Goal: Find specific page/section: Find specific page/section

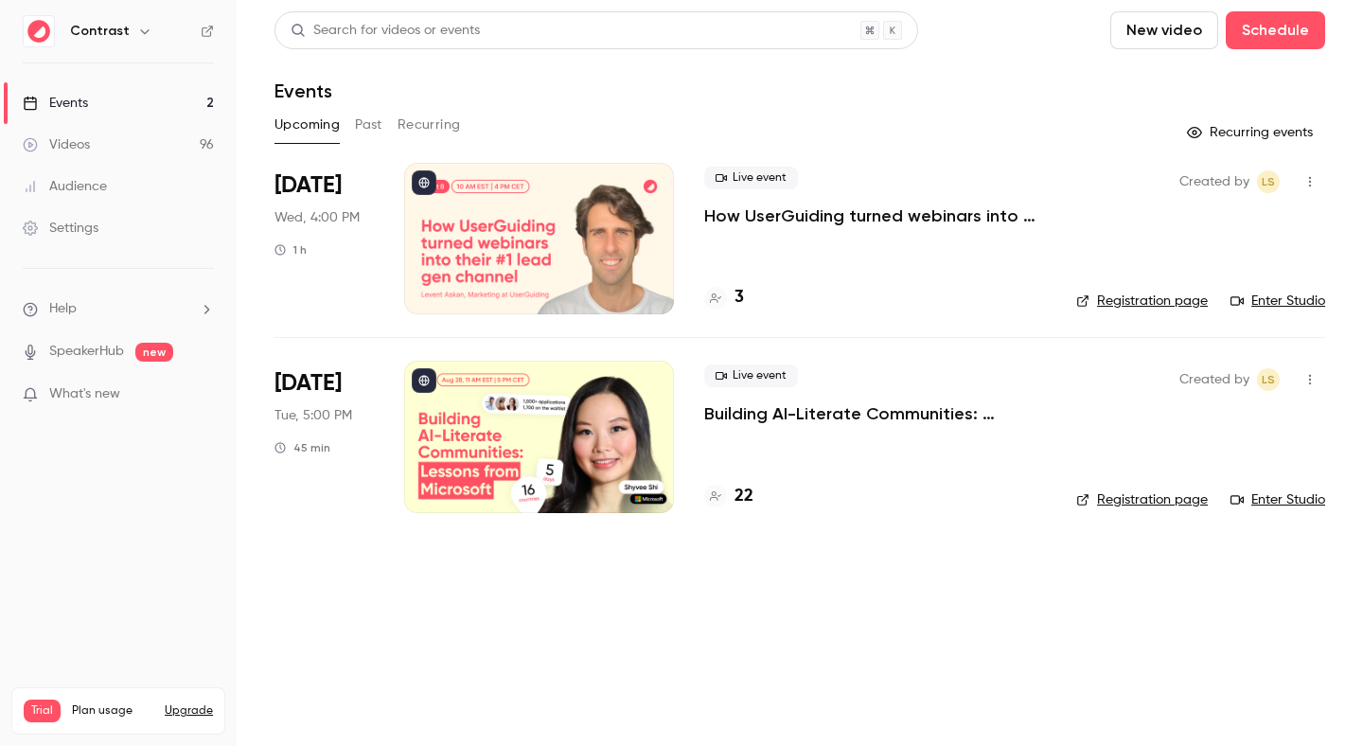
click at [116, 40] on h6 "Contrast" at bounding box center [100, 31] width 60 height 19
click at [137, 26] on icon "button" at bounding box center [144, 31] width 15 height 15
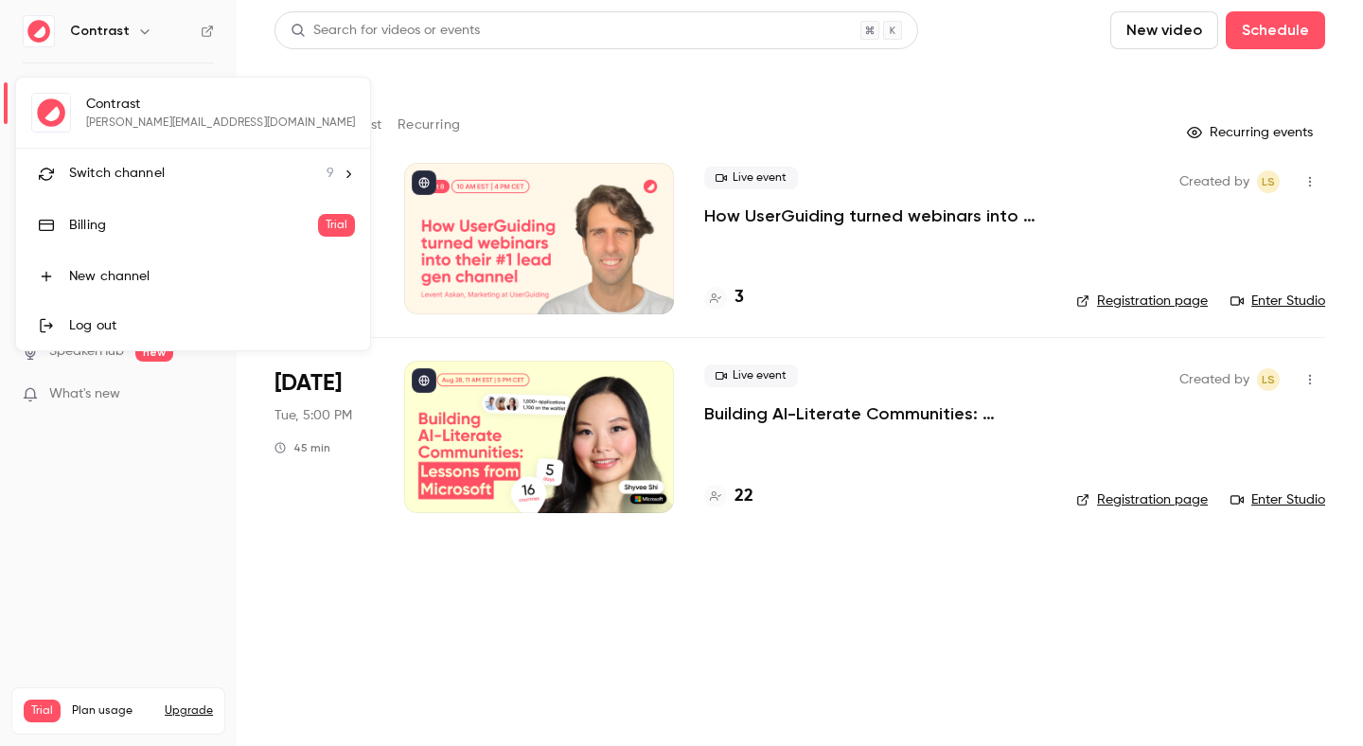
click at [116, 185] on li "Switch channel 9" at bounding box center [193, 174] width 354 height 50
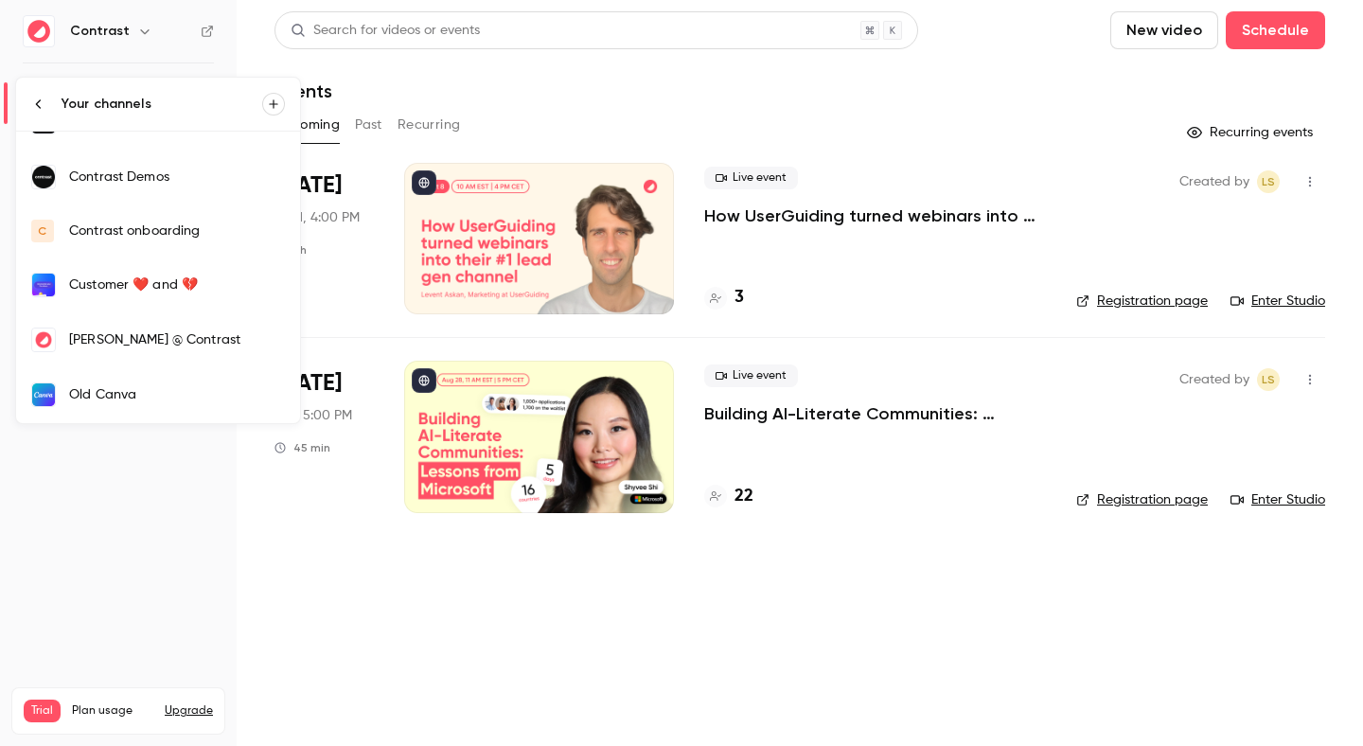
scroll to position [199, 0]
click at [107, 333] on div "[PERSON_NAME]" at bounding box center [177, 341] width 216 height 19
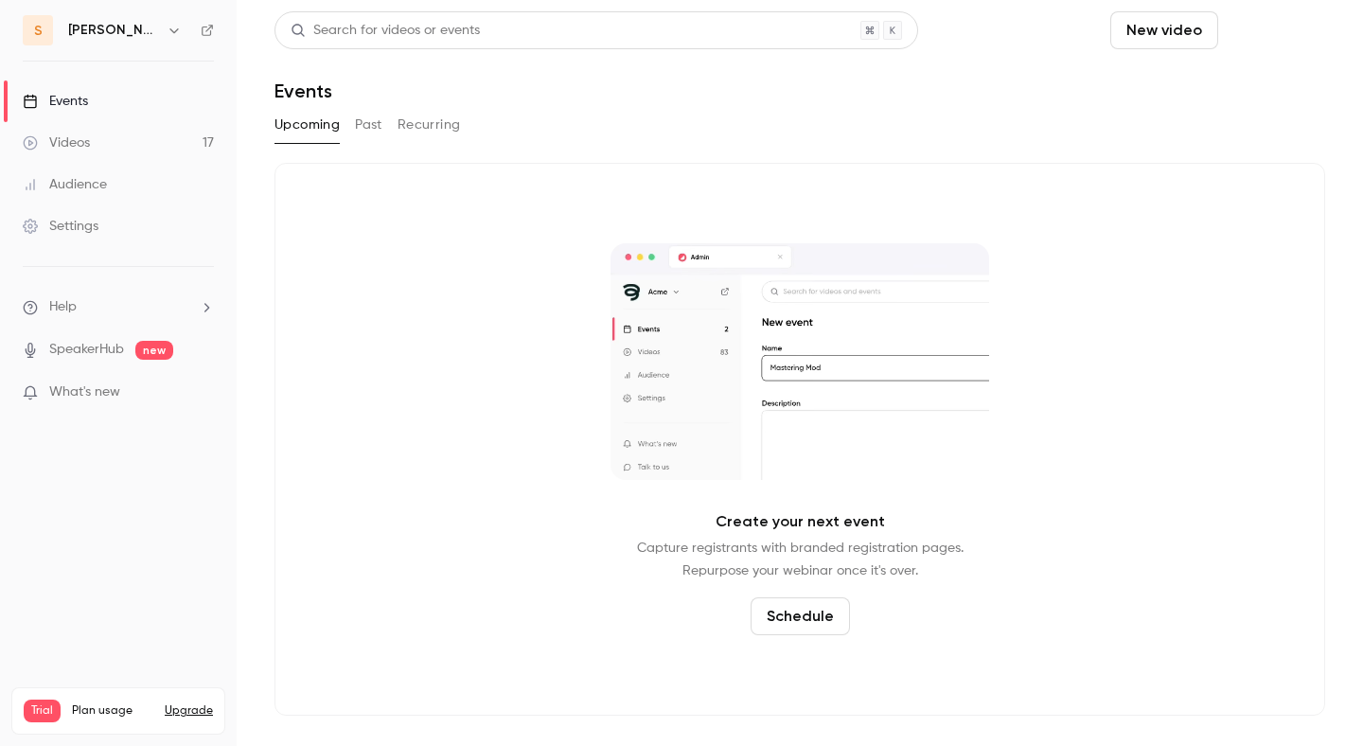
click at [1252, 20] on button "Schedule" at bounding box center [1274, 30] width 99 height 38
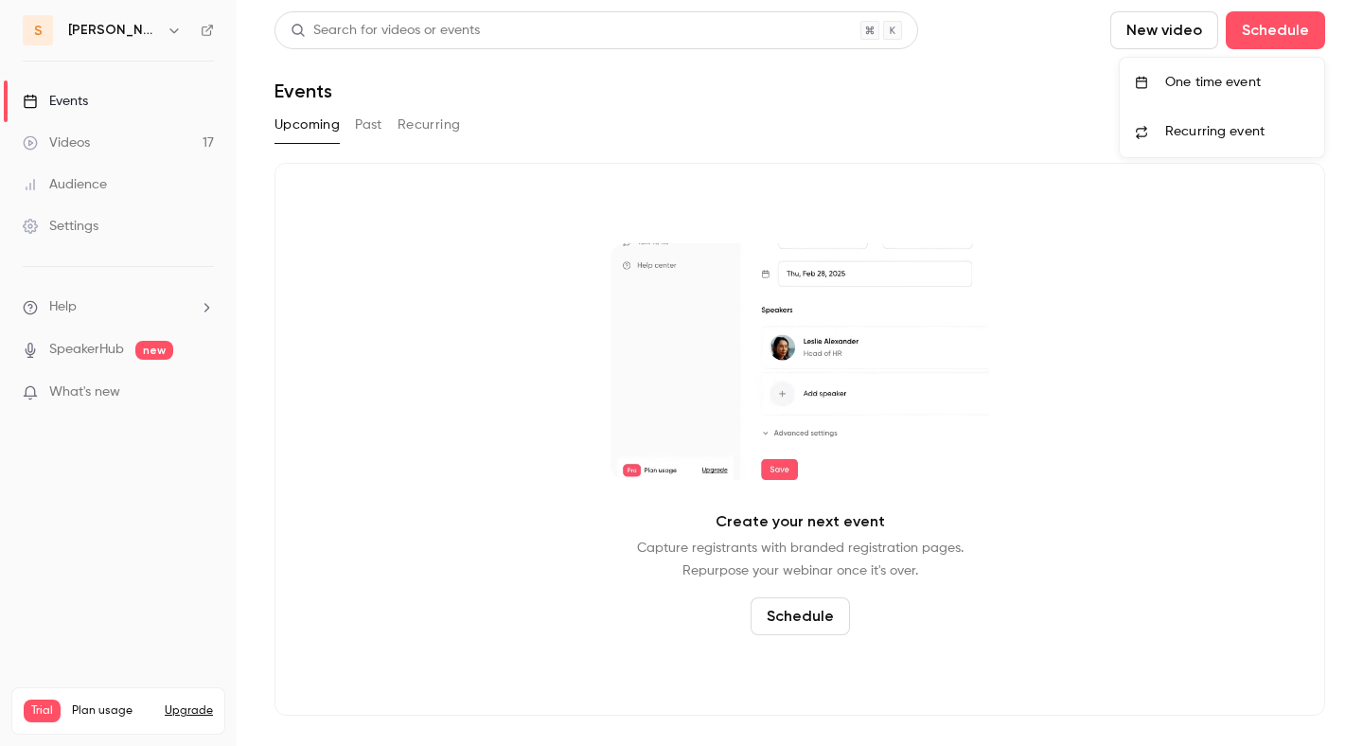
click at [1209, 63] on li "One time event" at bounding box center [1221, 82] width 204 height 49
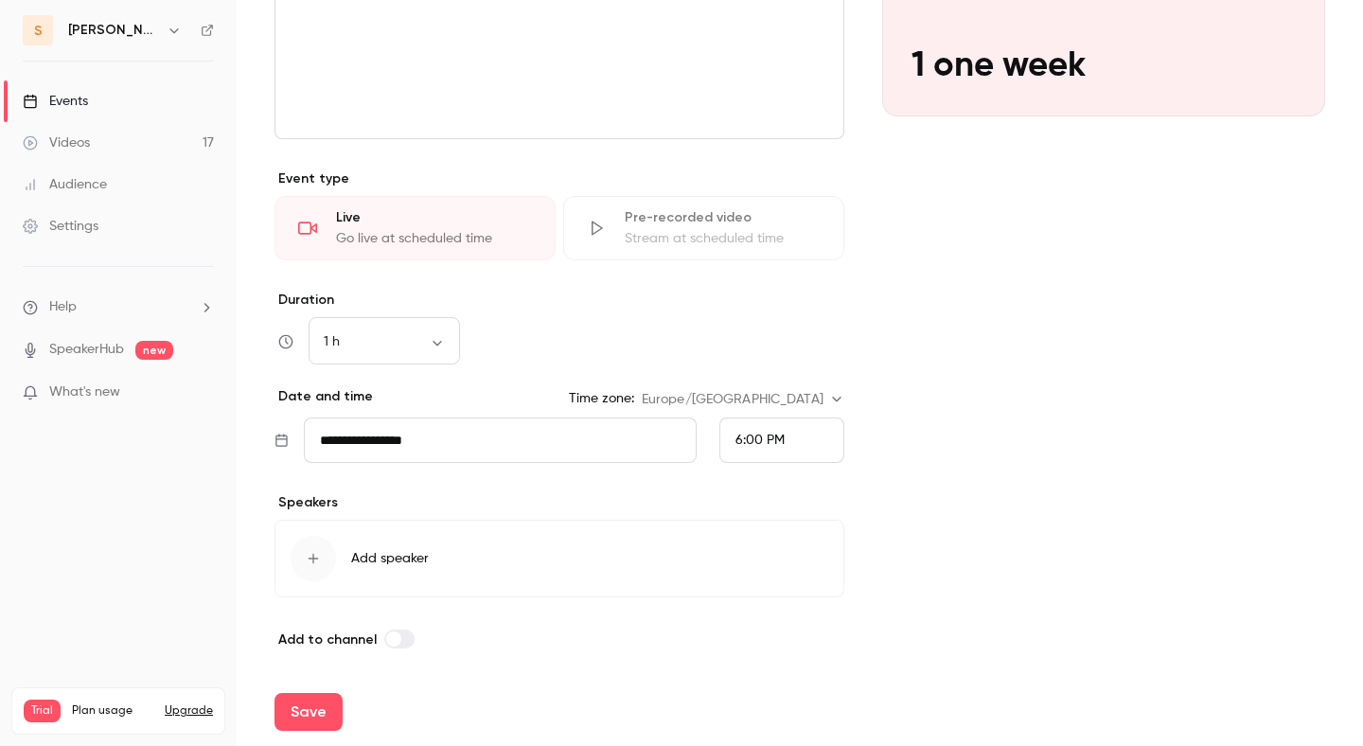
scroll to position [329, 0]
type input "**********"
click at [567, 454] on input "**********" at bounding box center [500, 436] width 393 height 45
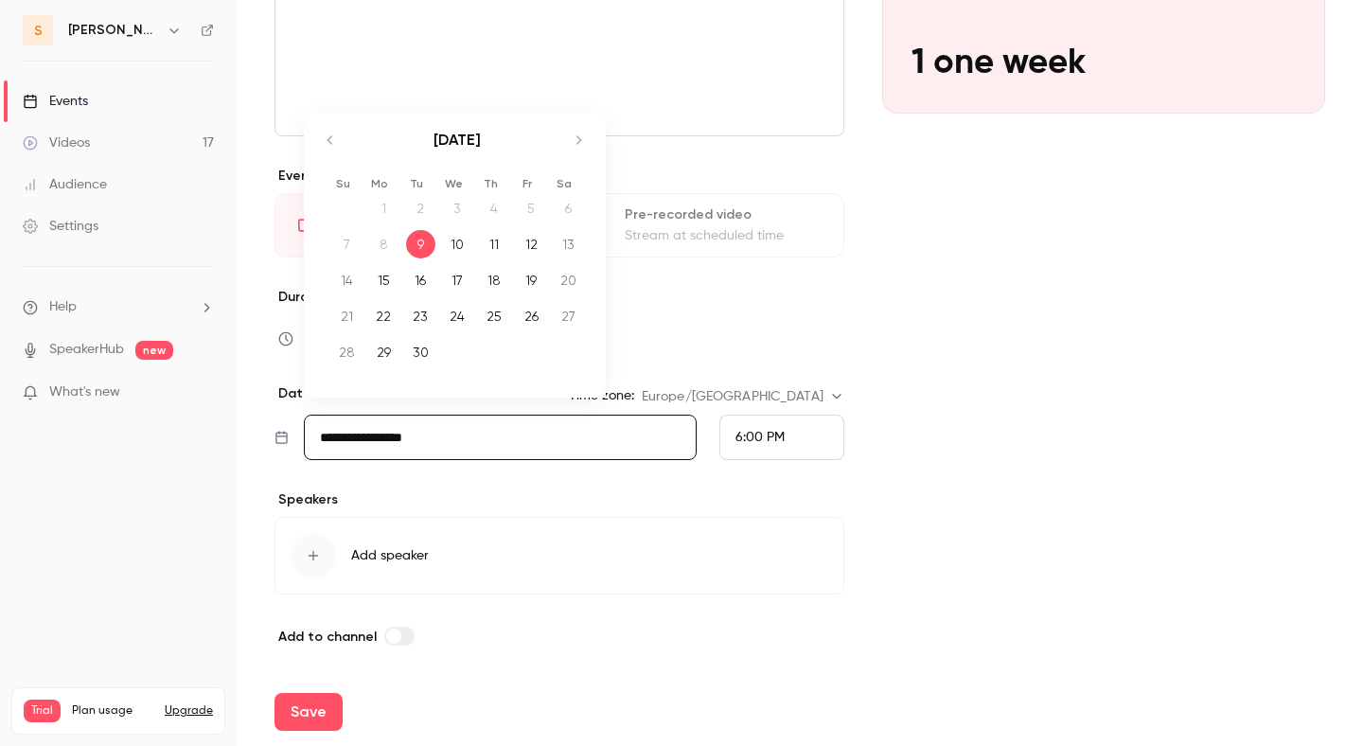
click at [414, 291] on div "16" at bounding box center [420, 280] width 29 height 28
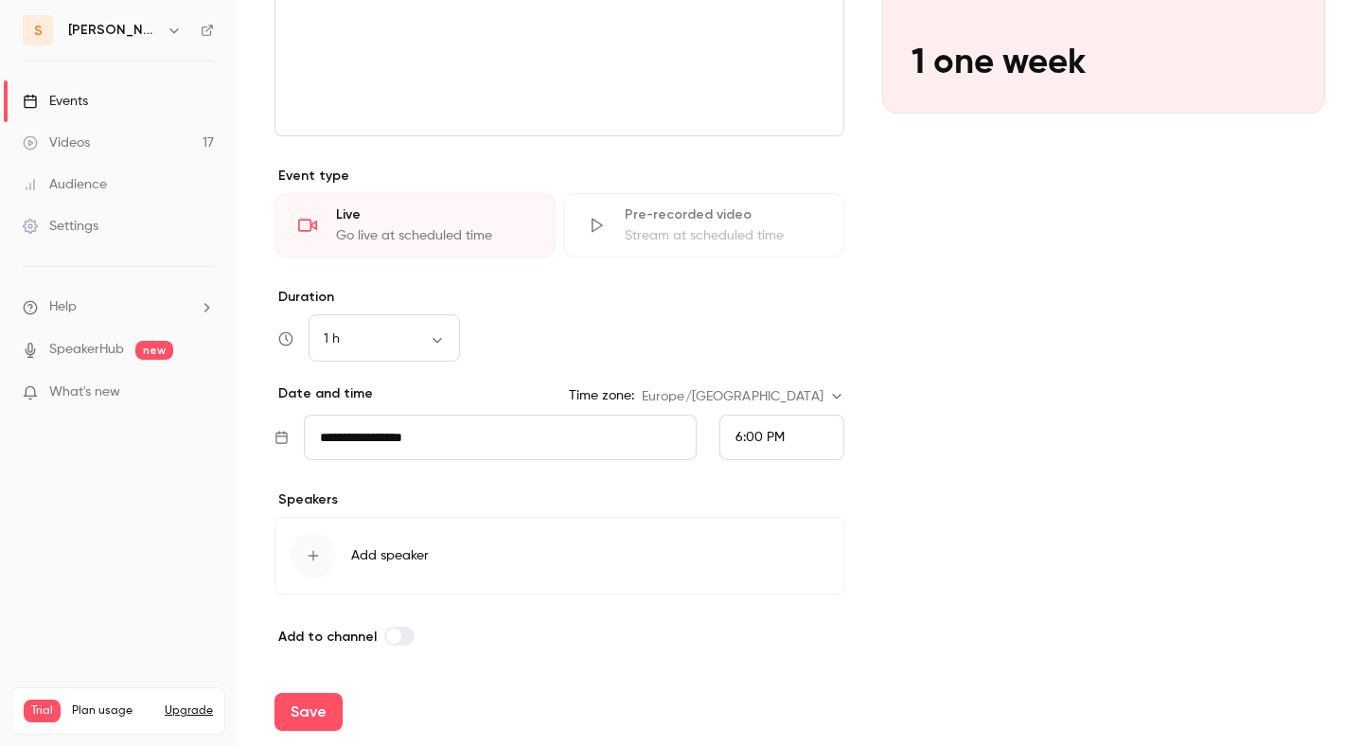
type input "**********"
click at [317, 704] on button "Save" at bounding box center [308, 712] width 68 height 38
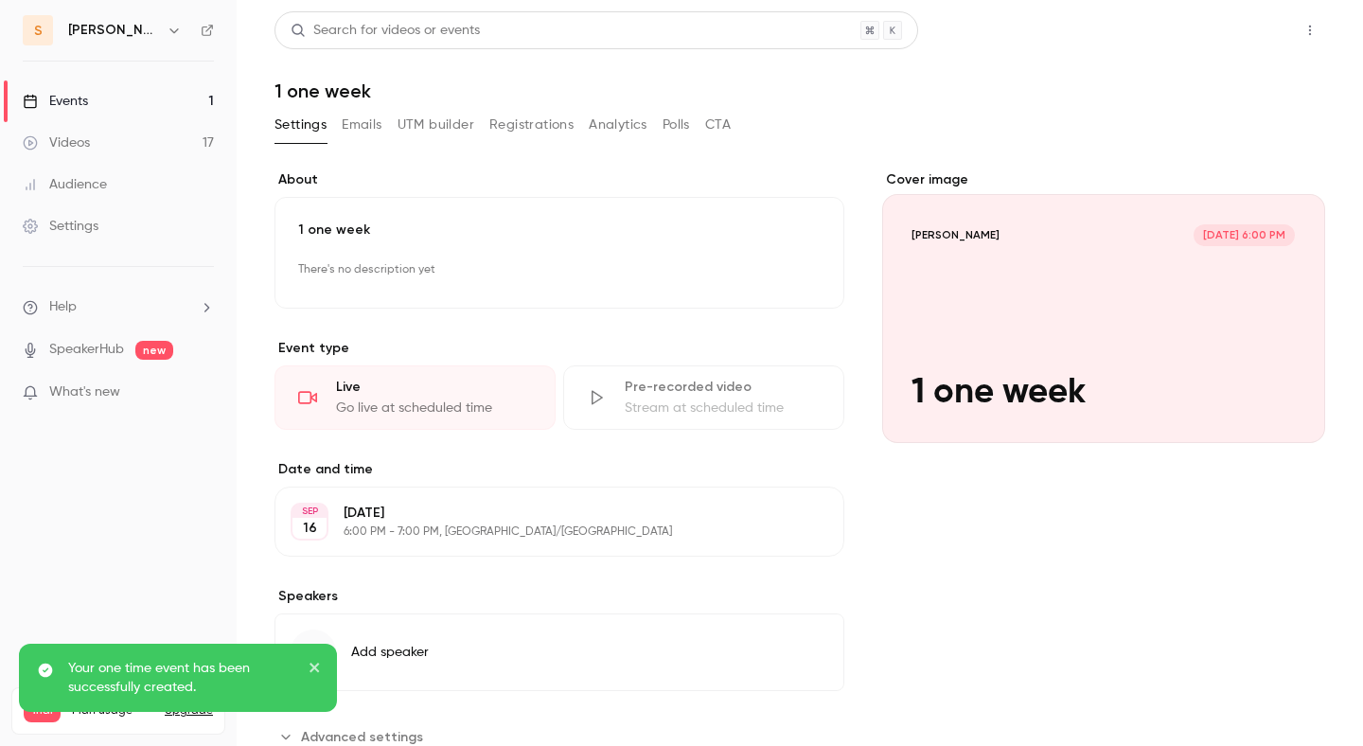
click at [1236, 27] on button "Share" at bounding box center [1242, 30] width 75 height 38
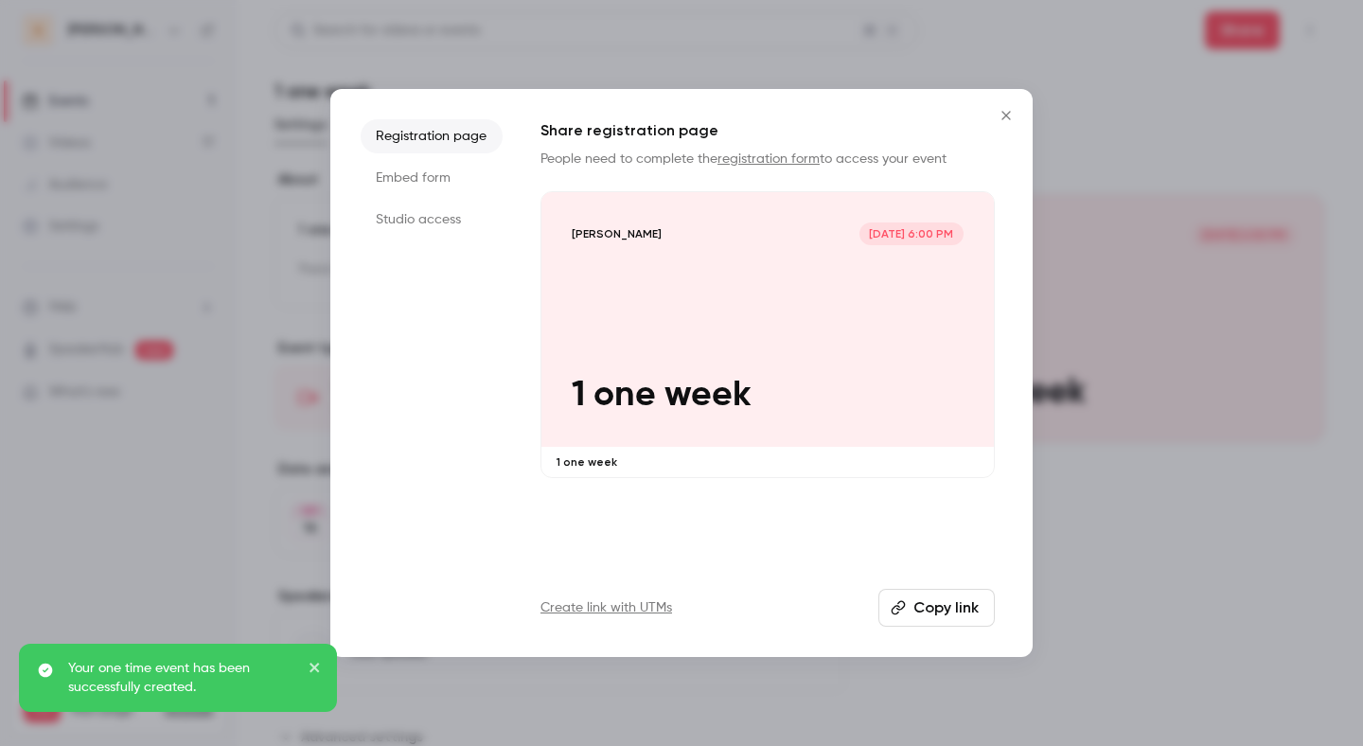
click at [885, 358] on div "salim Sep 16, 6:00 PM 1 one week" at bounding box center [767, 319] width 452 height 255
click at [225, 108] on div at bounding box center [681, 373] width 1363 height 746
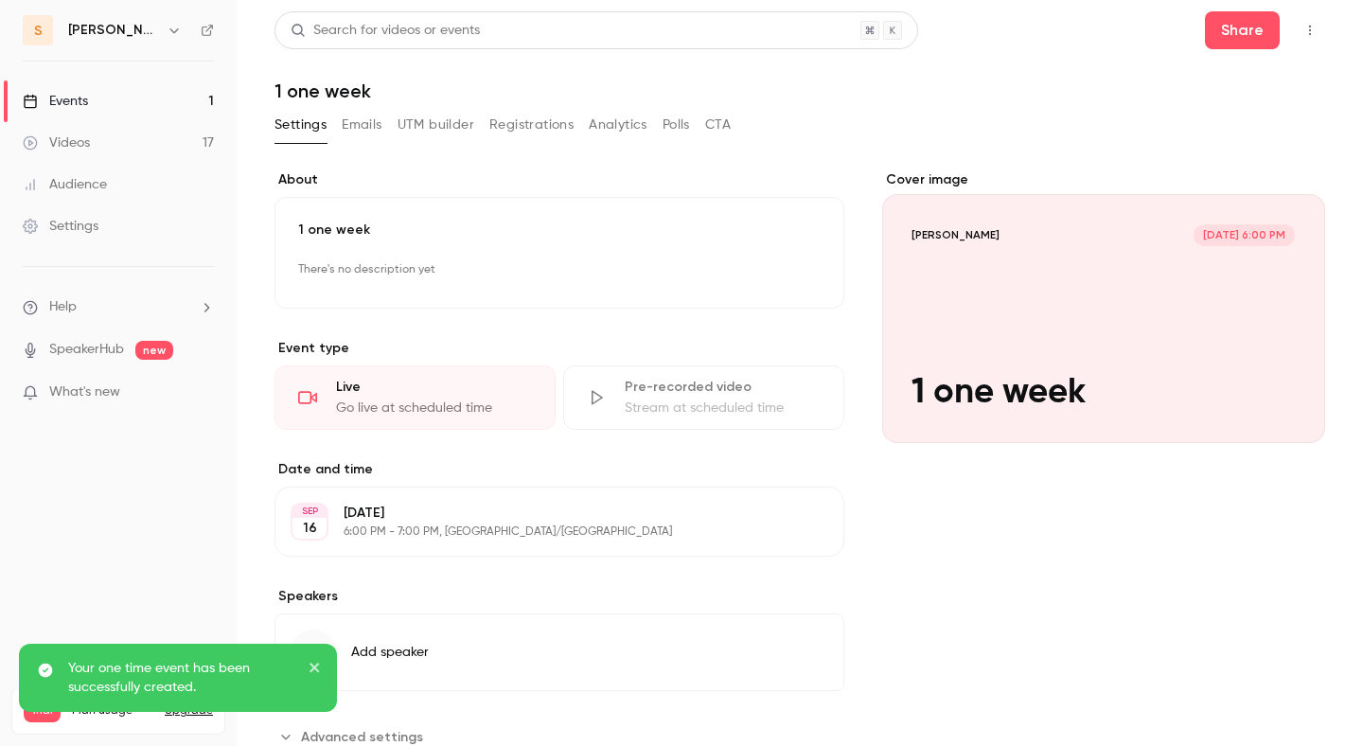
click at [113, 106] on link "Events 1" at bounding box center [118, 101] width 237 height 42
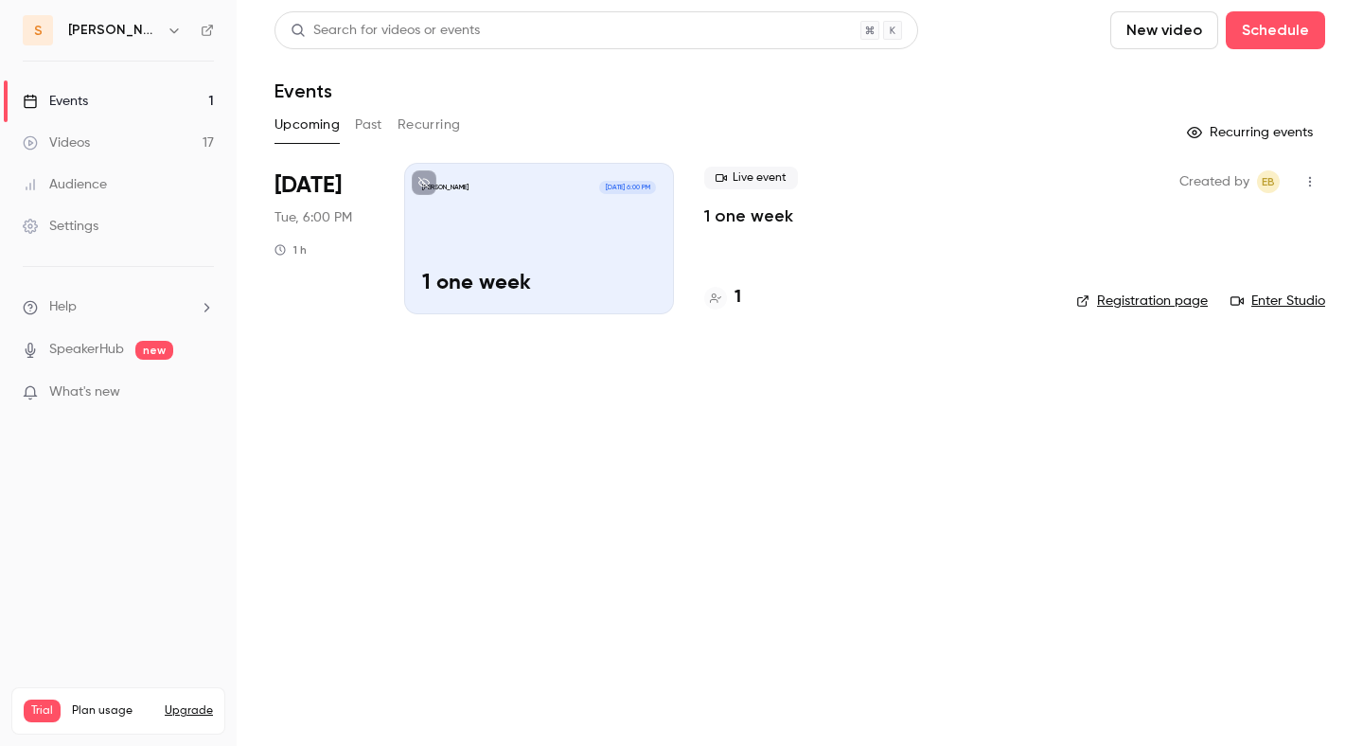
click at [152, 147] on link "Videos 17" at bounding box center [118, 143] width 237 height 42
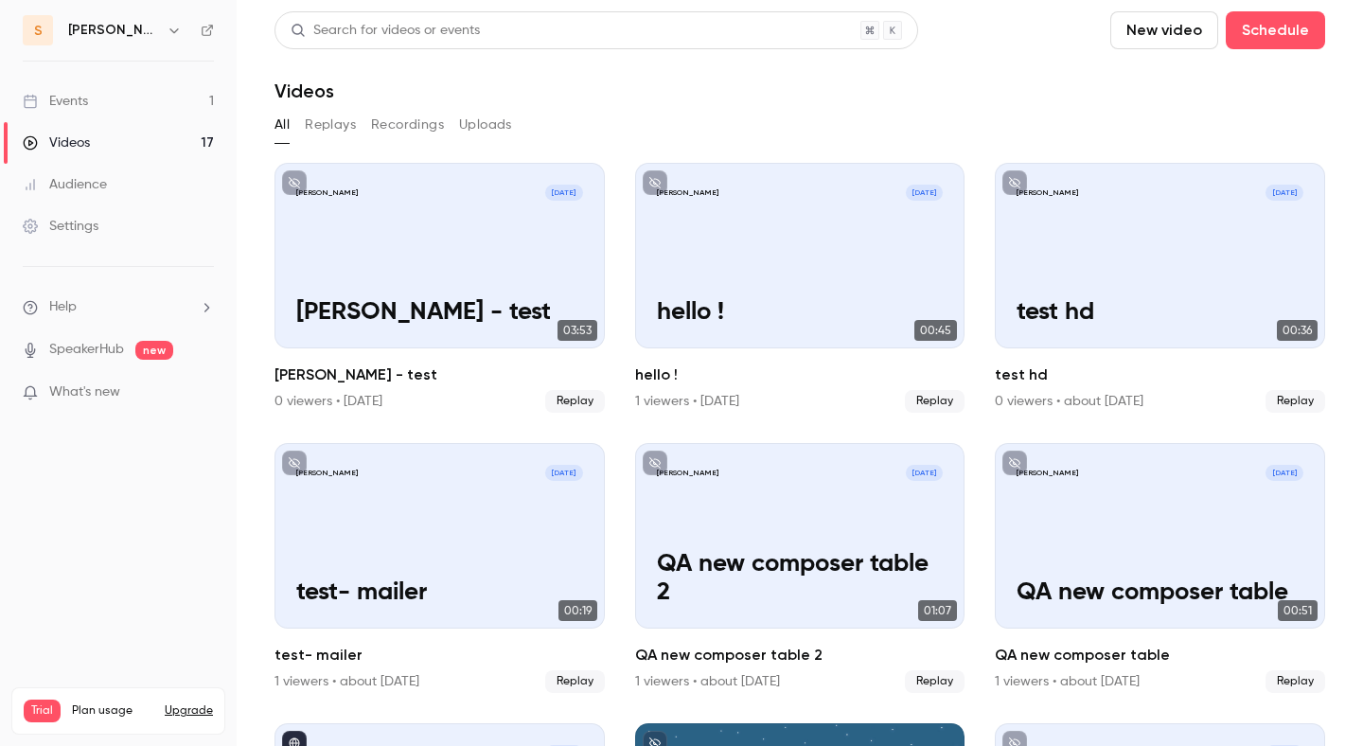
click at [141, 110] on link "Events 1" at bounding box center [118, 101] width 237 height 42
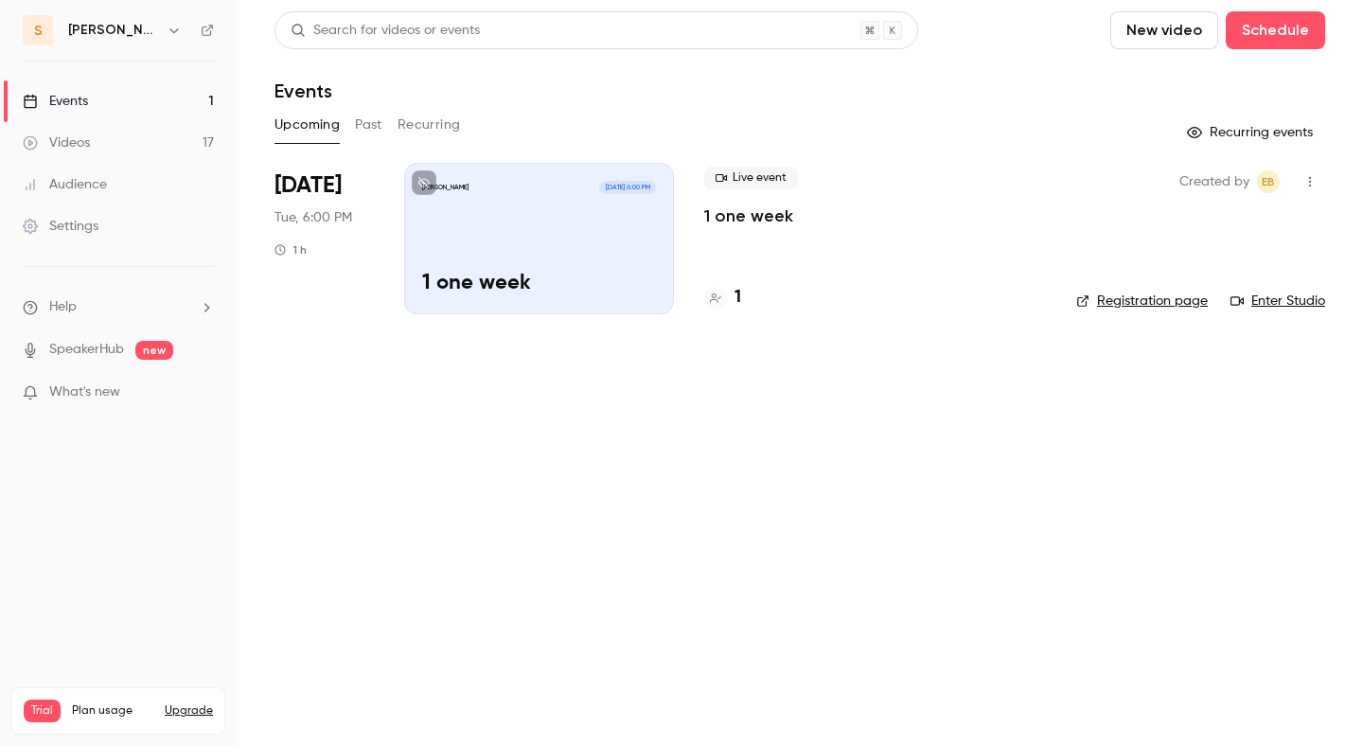
click at [163, 22] on button "button" at bounding box center [174, 30] width 23 height 23
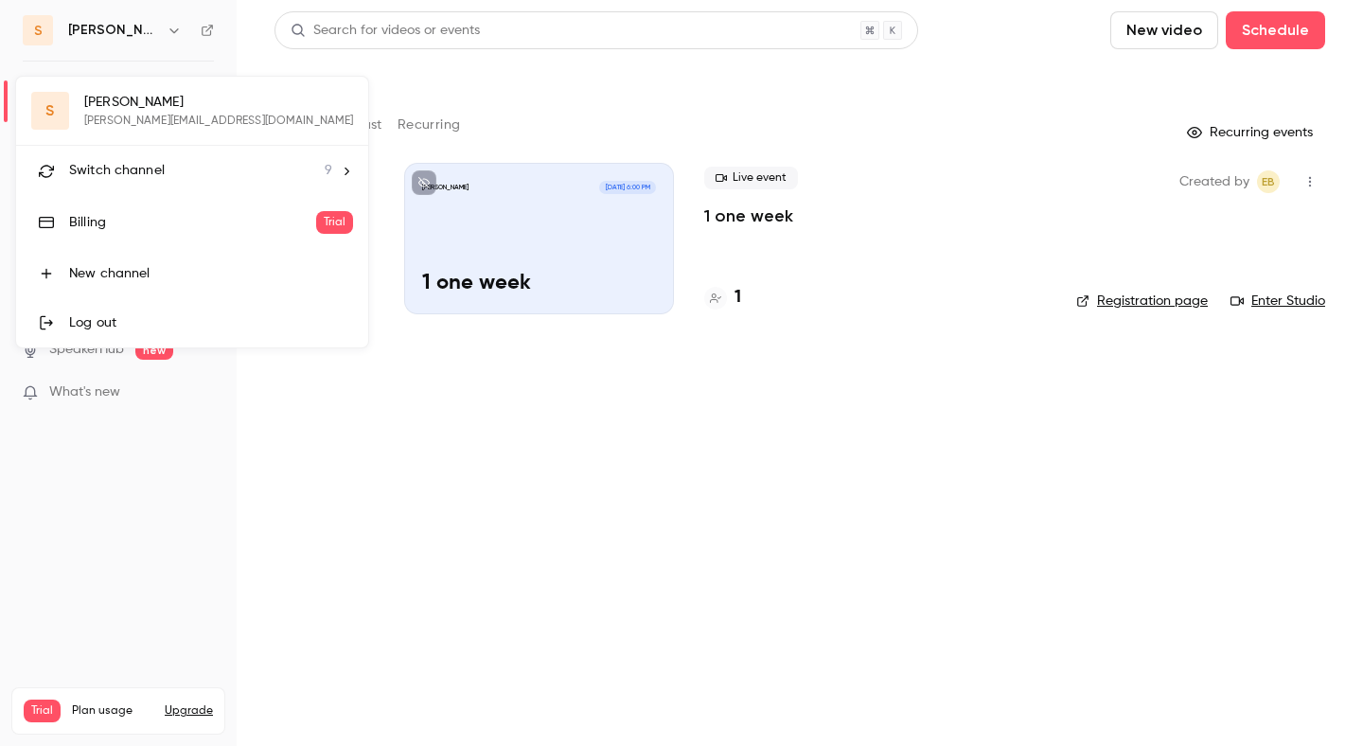
click at [150, 176] on span "Switch channel" at bounding box center [117, 171] width 96 height 20
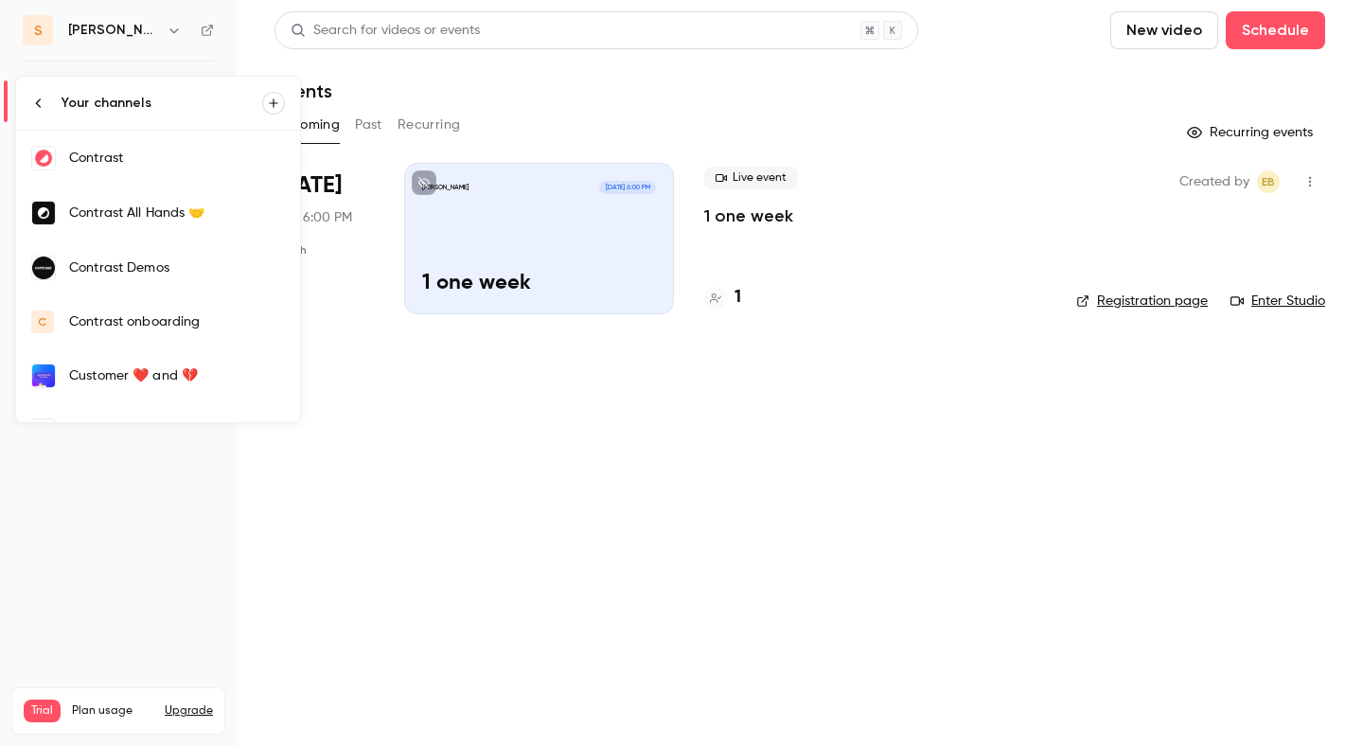
click at [150, 171] on link "Contrast" at bounding box center [158, 158] width 284 height 55
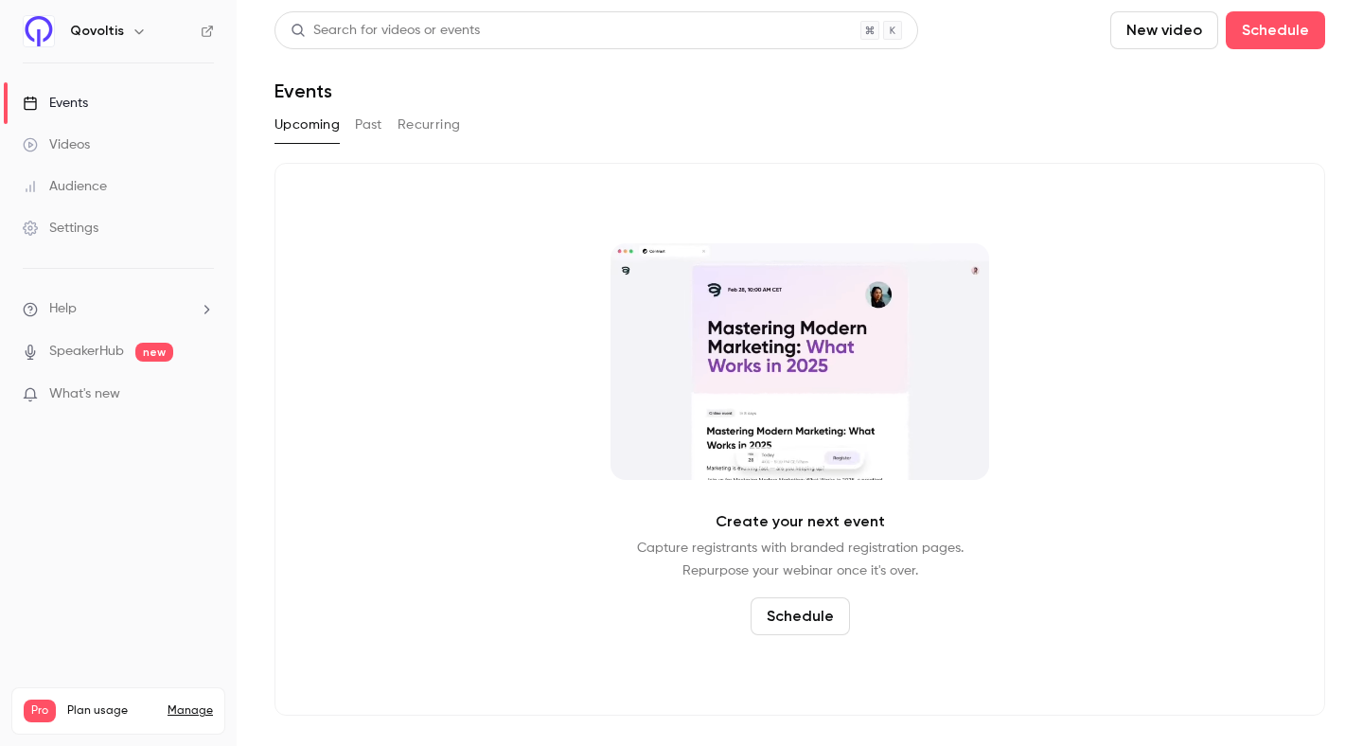
click at [186, 129] on link "Videos" at bounding box center [118, 145] width 237 height 42
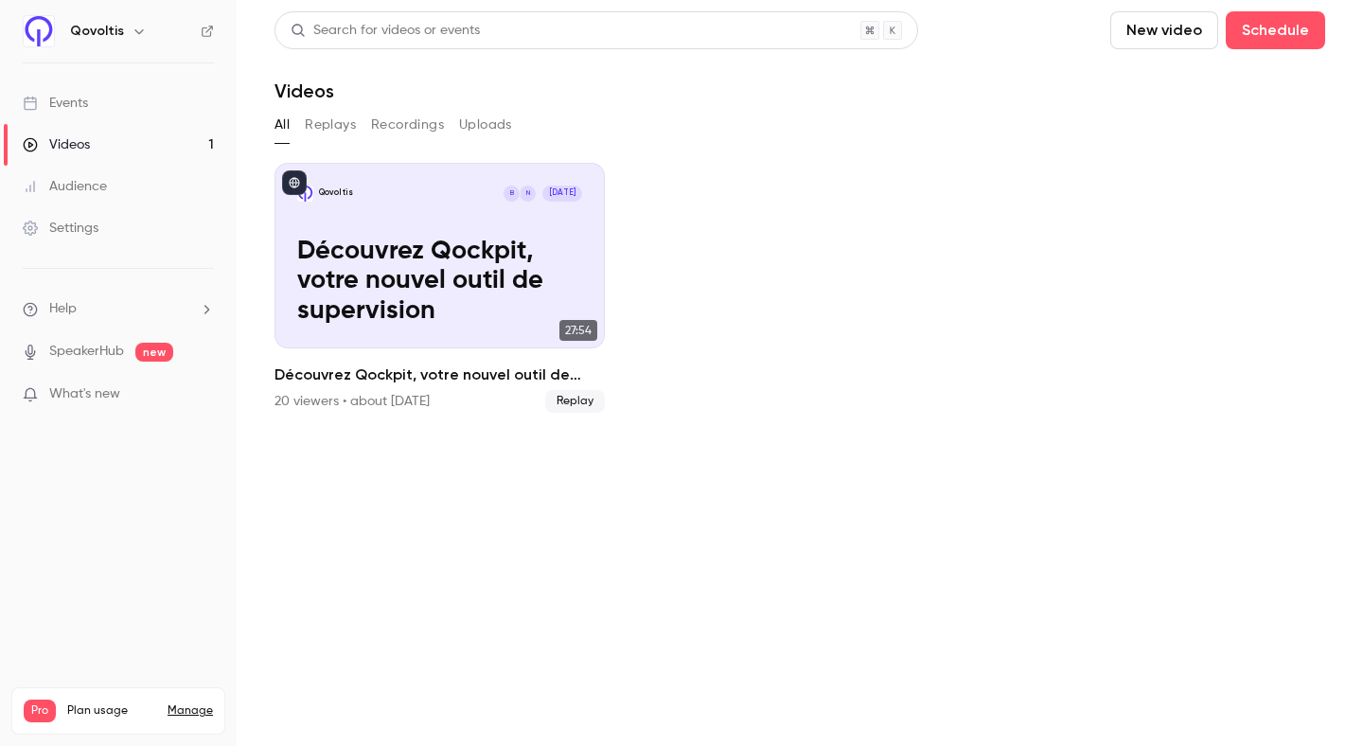
click at [194, 134] on link "Videos 1" at bounding box center [118, 145] width 237 height 42
click at [382, 41] on div "Search for videos or events" at bounding box center [595, 30] width 643 height 38
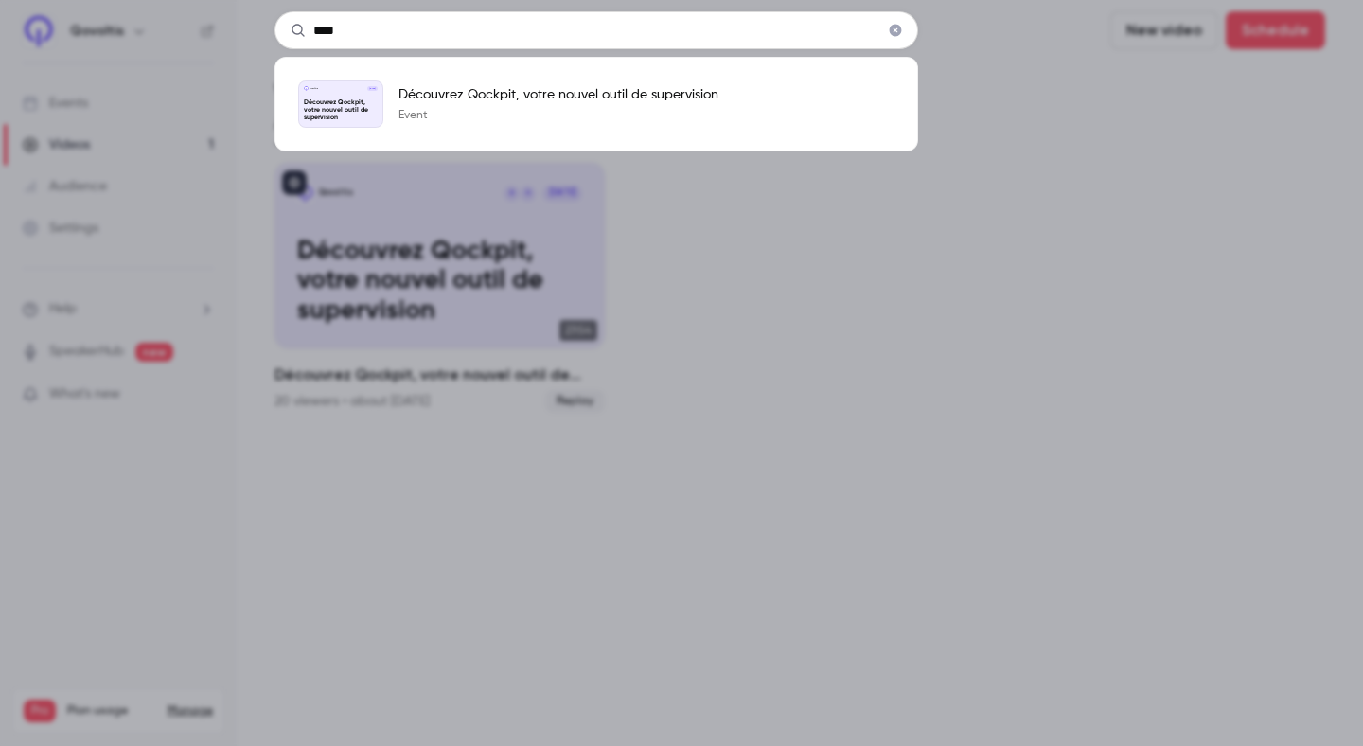
type input "*****"
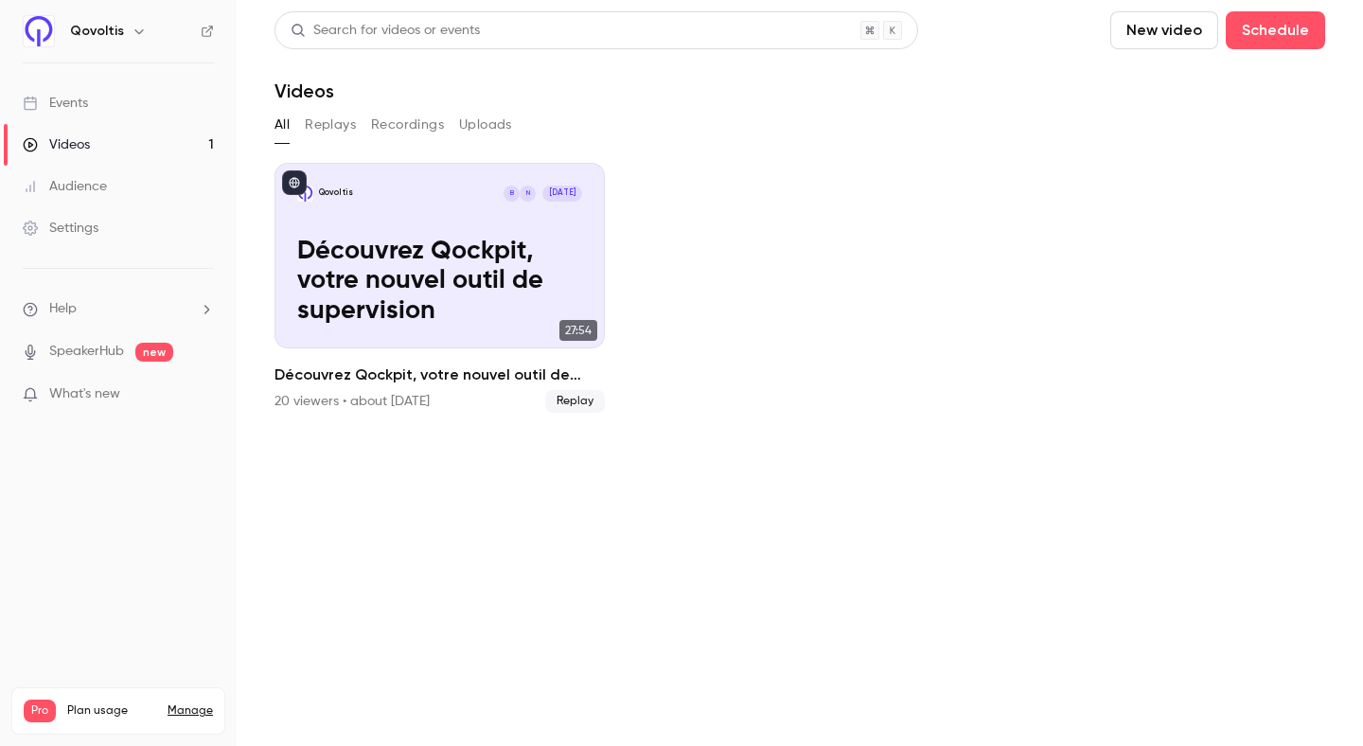
click at [71, 197] on link "Audience" at bounding box center [118, 187] width 237 height 42
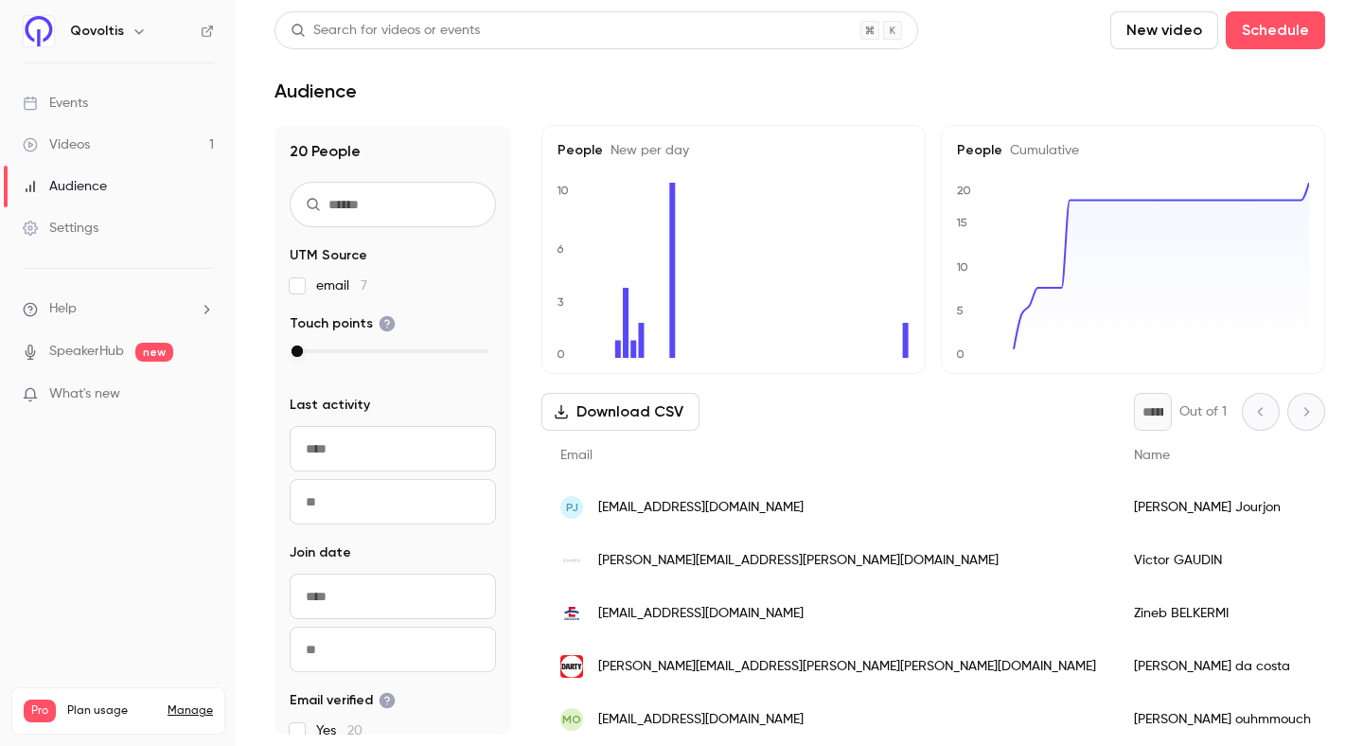
click at [79, 149] on div "Videos" at bounding box center [56, 144] width 67 height 19
